Goal: Navigation & Orientation: Find specific page/section

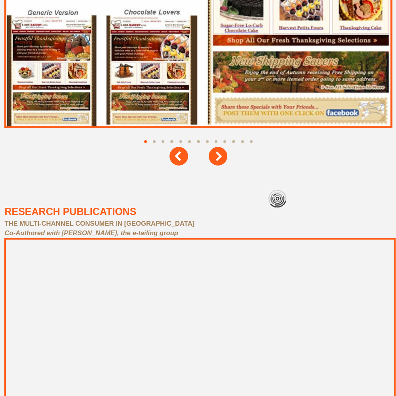
scroll to position [3564, 0]
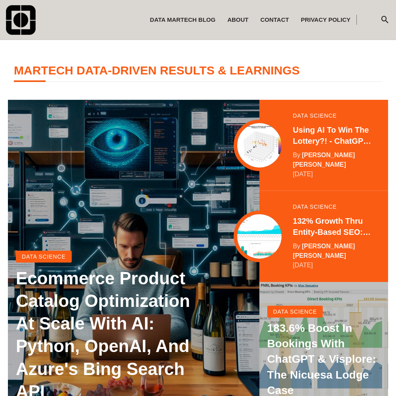
scroll to position [157, 0]
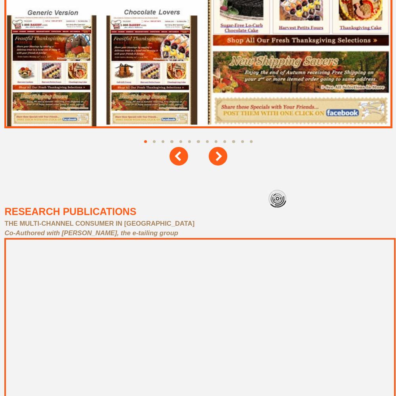
scroll to position [3564, 0]
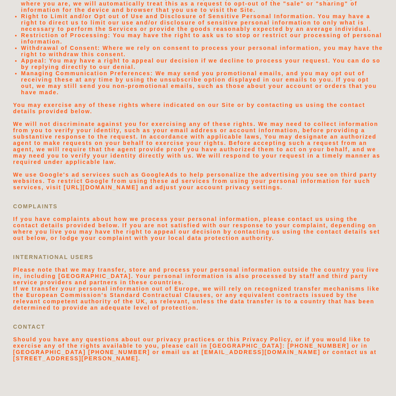
scroll to position [1683, 0]
